Goal: Task Accomplishment & Management: Use online tool/utility

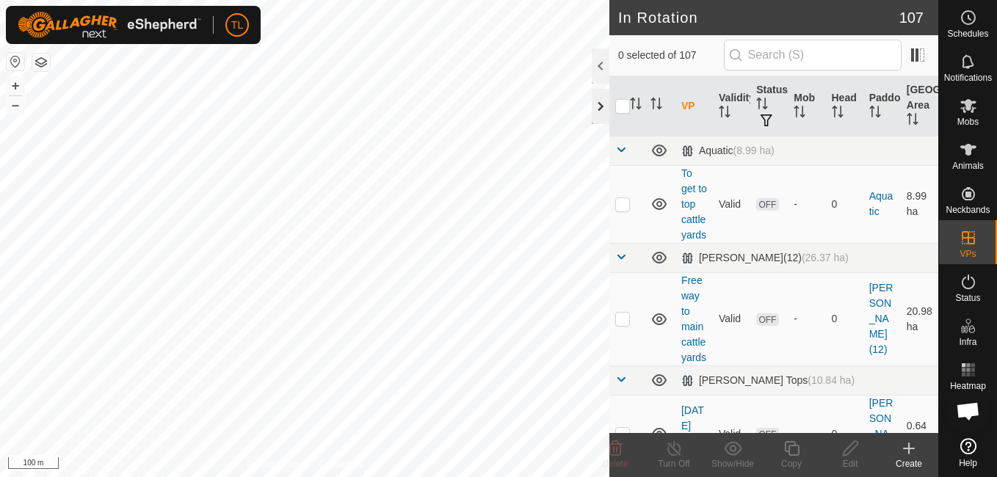
click at [607, 103] on div "In Rotation 107 0 selected of 107 VP Validity Status Mob Head Paddock Grazing A…" at bounding box center [469, 238] width 938 height 477
click at [612, 121] on div "In Rotation 107 0 selected of 107 VP Validity Status Mob Head Paddock Grazing A…" at bounding box center [469, 238] width 938 height 477
click at [646, 57] on div "In Rotation 107 0 selected of 107 VP Validity Status Mob Head Paddock Grazing A…" at bounding box center [469, 238] width 938 height 477
click at [117, 0] on html "TL Schedules Notifications Mobs Animals Neckbands VPs Status Infra Heatmap Help…" at bounding box center [498, 238] width 997 height 477
click at [612, 201] on div "In Rotation 107 0 selected of 107 VP Validity Status Mob Head Paddock Grazing A…" at bounding box center [469, 238] width 938 height 477
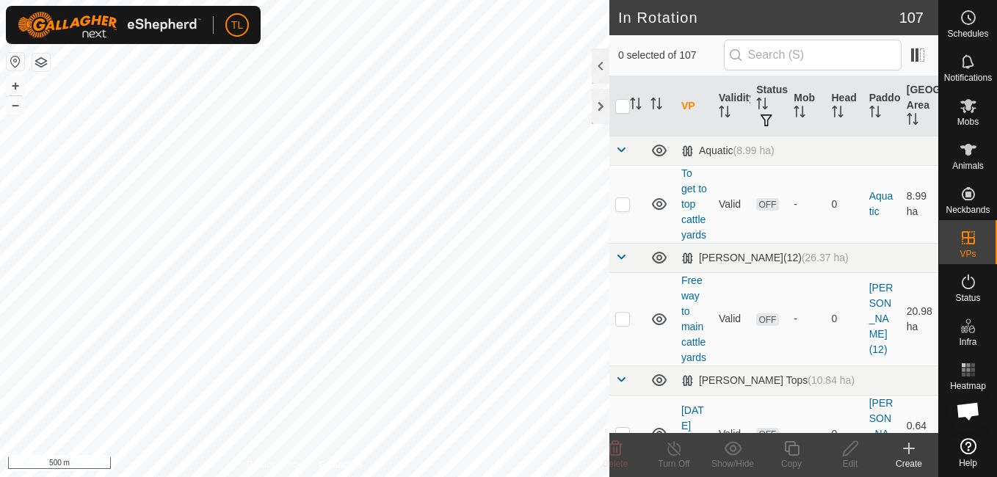
click at [585, 477] on html "TL Schedules Notifications Mobs Animals Neckbands VPs Status Infra Heatmap Help…" at bounding box center [498, 238] width 997 height 477
click at [653, 477] on html "TL Schedules Notifications Mobs Animals Neckbands VPs Status Infra Heatmap Help…" at bounding box center [498, 238] width 997 height 477
click at [904, 449] on icon at bounding box center [909, 449] width 10 height 0
